Goal: Task Accomplishment & Management: Manage account settings

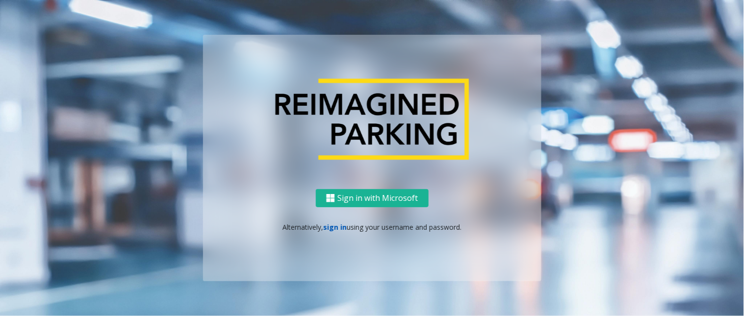
click at [334, 223] on link "sign in" at bounding box center [335, 227] width 24 height 9
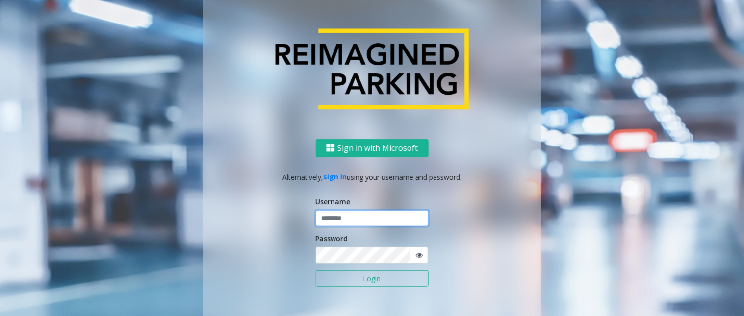
click at [342, 223] on input "text" at bounding box center [372, 219] width 113 height 17
type input "******"
click at [316, 271] on button "Login" at bounding box center [372, 279] width 113 height 17
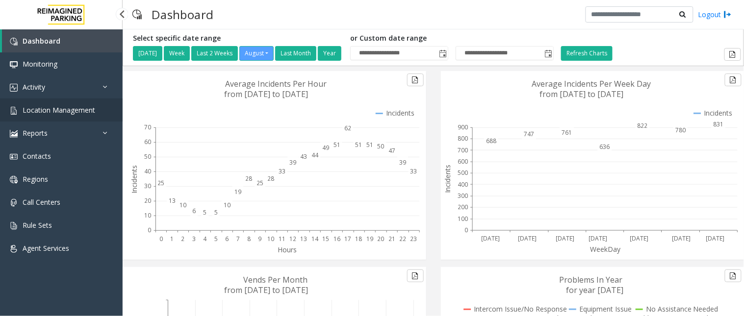
click at [61, 110] on span "Location Management" at bounding box center [59, 109] width 73 height 9
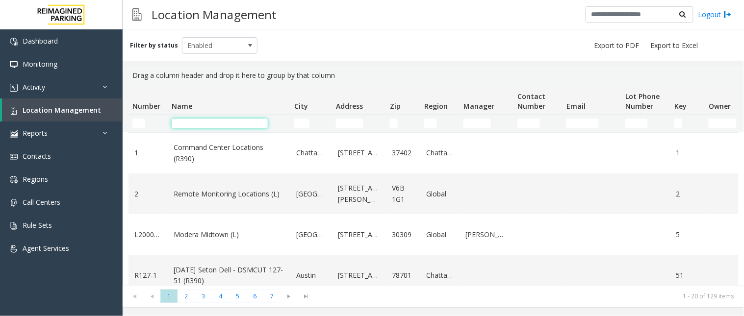
click at [227, 126] on input "Name Filter" at bounding box center [220, 124] width 96 height 10
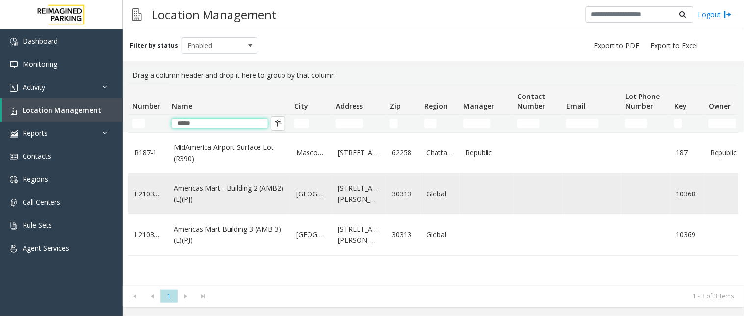
type input "*****"
click at [249, 187] on link "Americas Mart - Building 2 (AMB2) (L)(PJ)" at bounding box center [229, 194] width 111 height 22
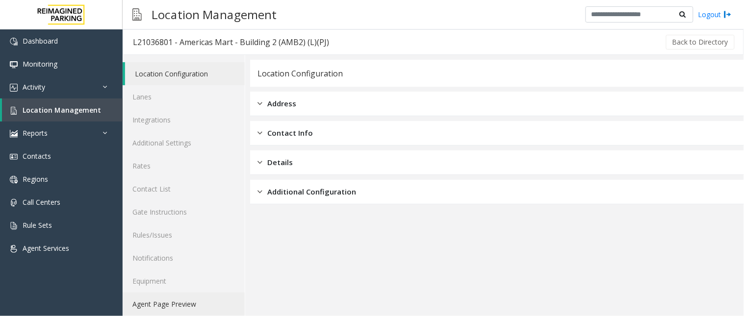
click at [179, 303] on link "Agent Page Preview" at bounding box center [184, 304] width 122 height 23
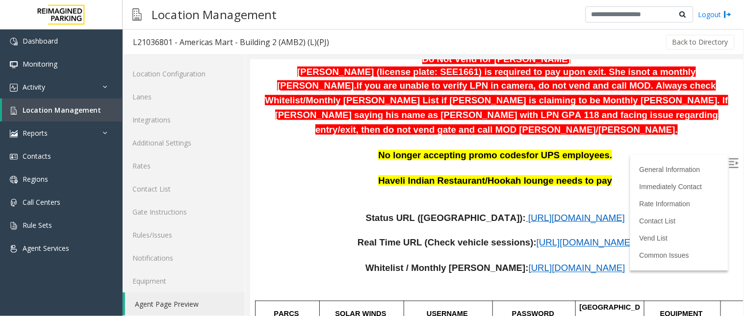
scroll to position [327, 0]
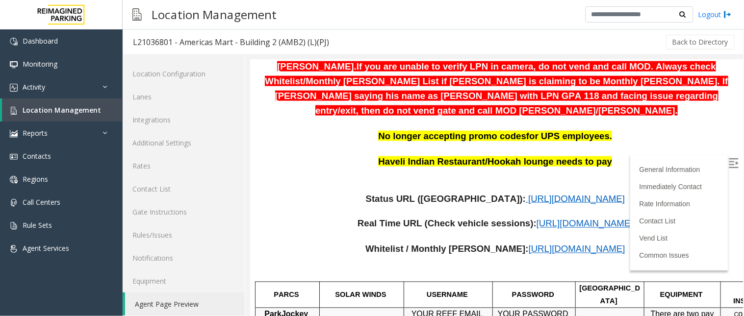
click at [528, 193] on span "[URL][DOMAIN_NAME]" at bounding box center [576, 198] width 97 height 10
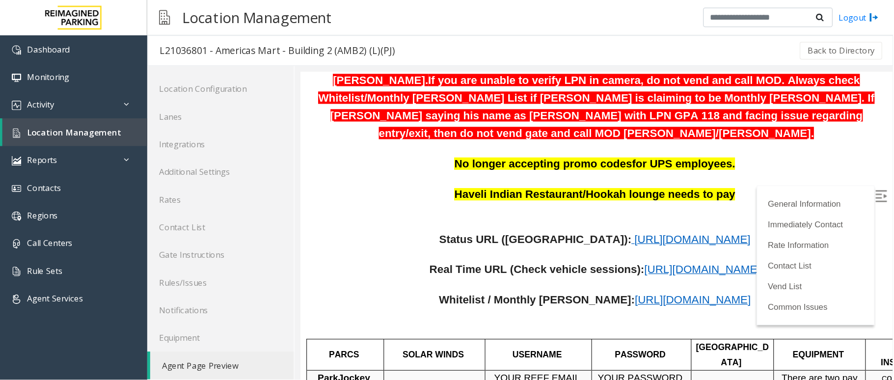
scroll to position [381, 0]
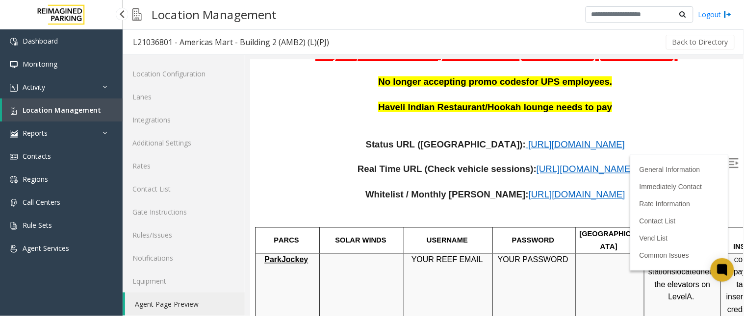
click at [100, 117] on link "Location Management" at bounding box center [62, 110] width 121 height 23
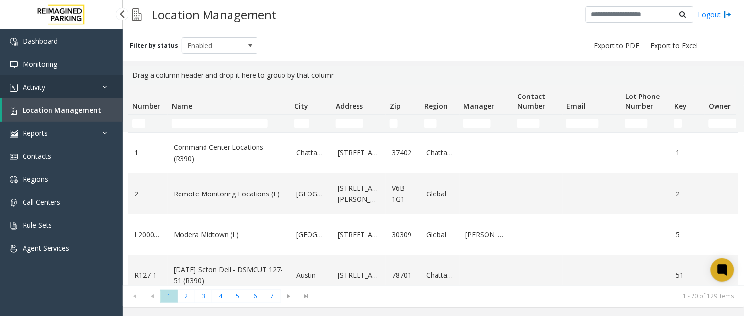
click at [106, 89] on icon at bounding box center [108, 86] width 10 height 7
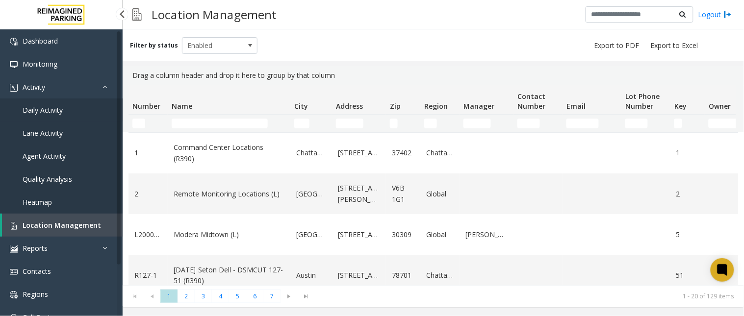
click at [80, 109] on link "Daily Activity" at bounding box center [61, 110] width 123 height 23
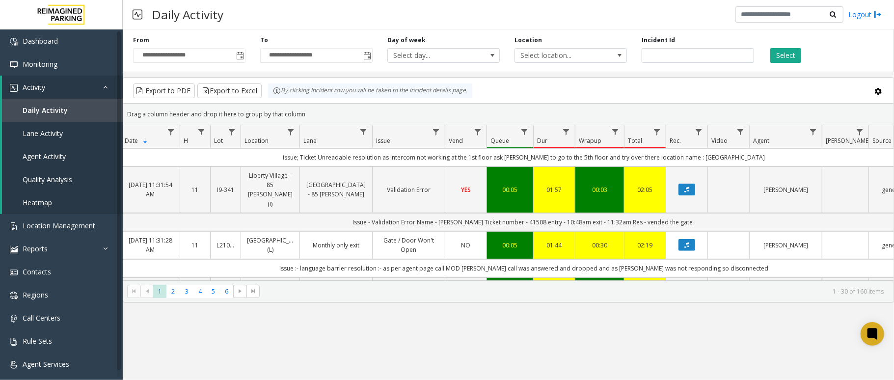
scroll to position [262, 57]
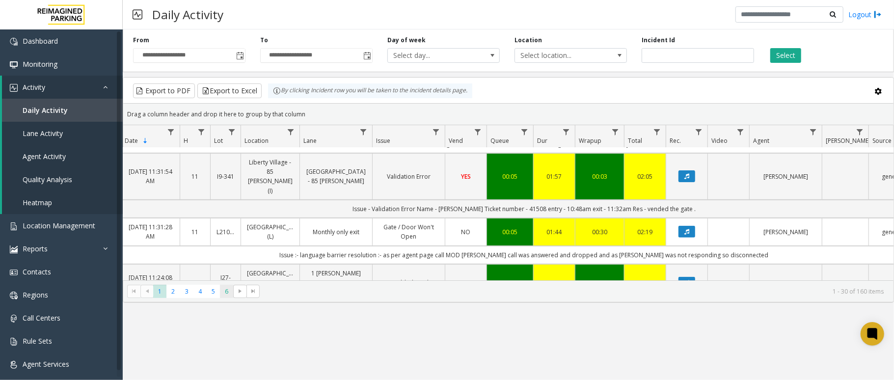
click at [225, 293] on span "6" at bounding box center [226, 291] width 13 height 13
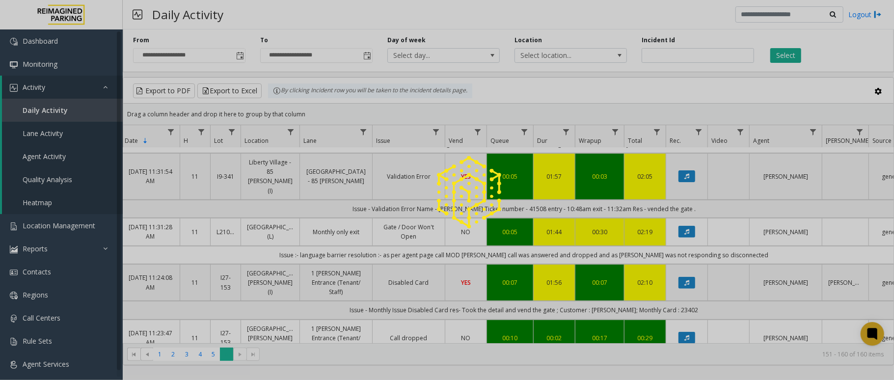
scroll to position [0, 57]
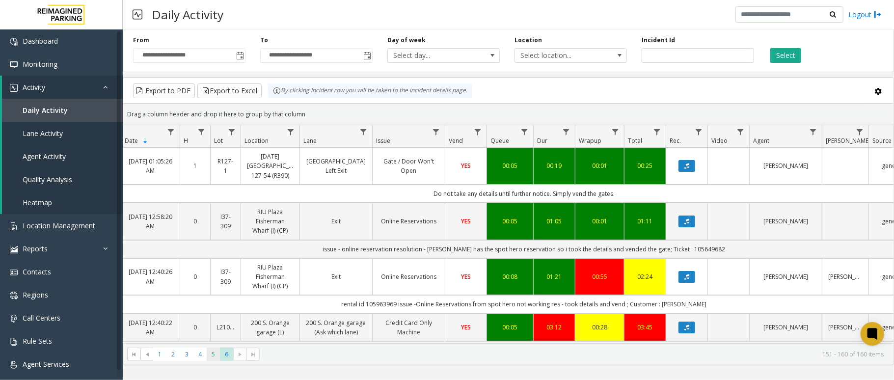
click at [213, 316] on span "5" at bounding box center [213, 353] width 13 height 13
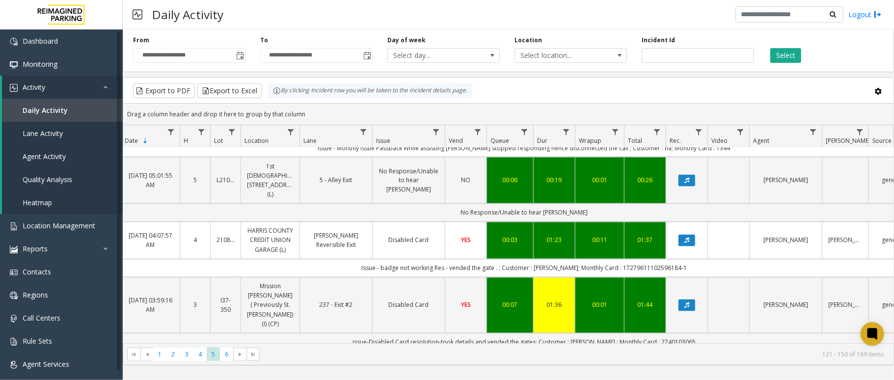
scroll to position [1243, 57]
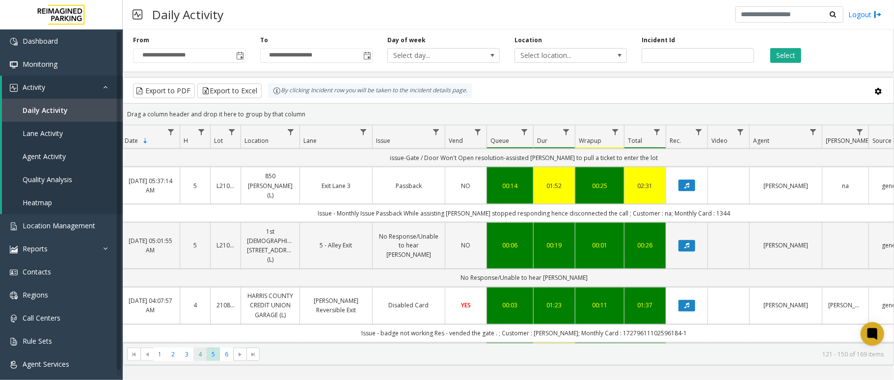
click at [205, 316] on span "4" at bounding box center [199, 353] width 13 height 13
